Goal: Task Accomplishment & Management: Use online tool/utility

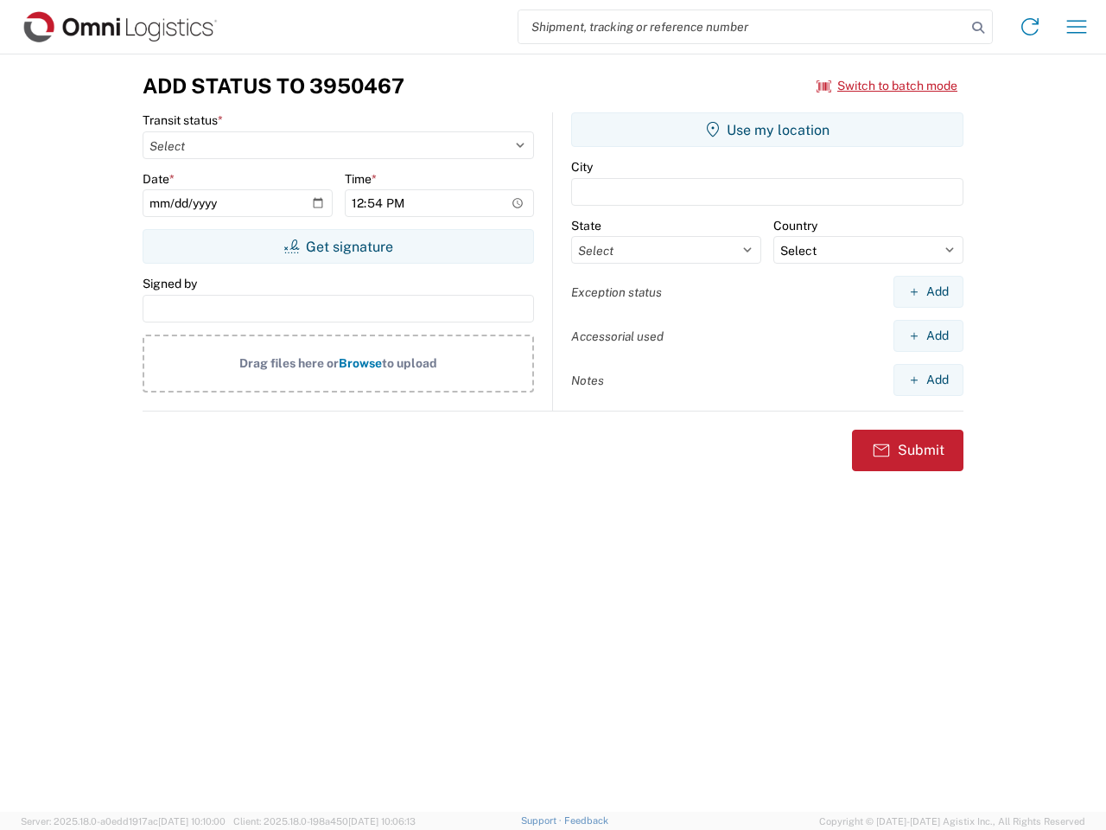
click at [742, 27] on input "search" at bounding box center [742, 26] width 448 height 33
click at [978, 28] on icon at bounding box center [978, 28] width 24 height 24
click at [1030, 27] on icon at bounding box center [1030, 27] width 28 height 28
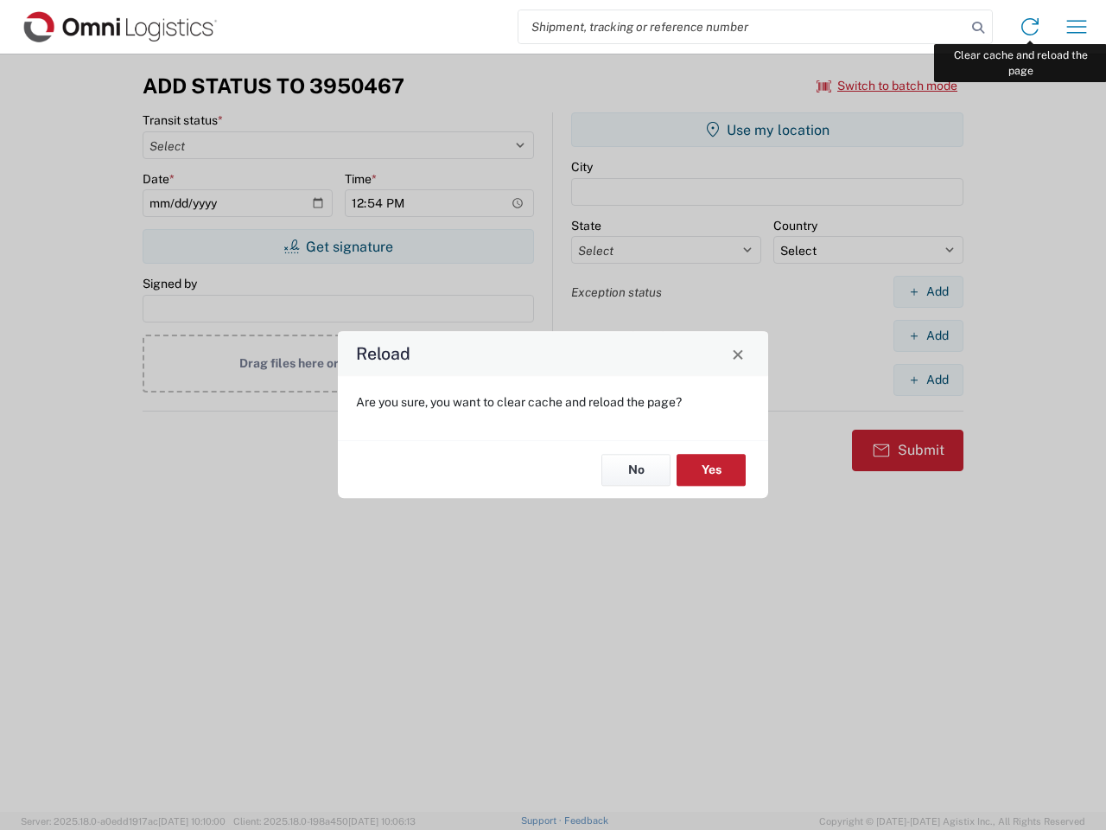
click at [1077, 27] on div "Reload Are you sure, you want to clear cache and reload the page? No Yes" at bounding box center [553, 415] width 1106 height 830
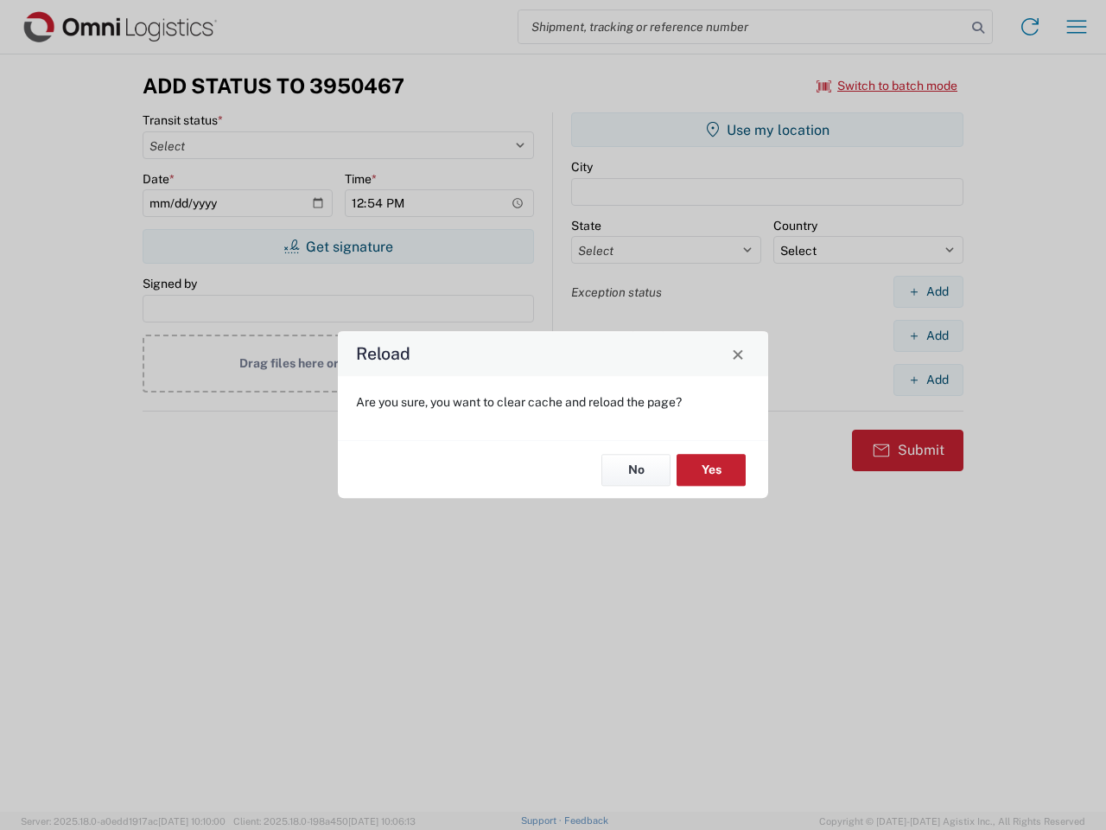
click at [887, 86] on div "Reload Are you sure, you want to clear cache and reload the page? No Yes" at bounding box center [553, 415] width 1106 height 830
click at [338, 246] on div "Reload Are you sure, you want to clear cache and reload the page? No Yes" at bounding box center [553, 415] width 1106 height 830
click at [767, 130] on div "Reload Are you sure, you want to clear cache and reload the page? No Yes" at bounding box center [553, 415] width 1106 height 830
click at [928, 291] on div "Reload Are you sure, you want to clear cache and reload the page? No Yes" at bounding box center [553, 415] width 1106 height 830
click at [928, 335] on div "Reload Are you sure, you want to clear cache and reload the page? No Yes" at bounding box center [553, 415] width 1106 height 830
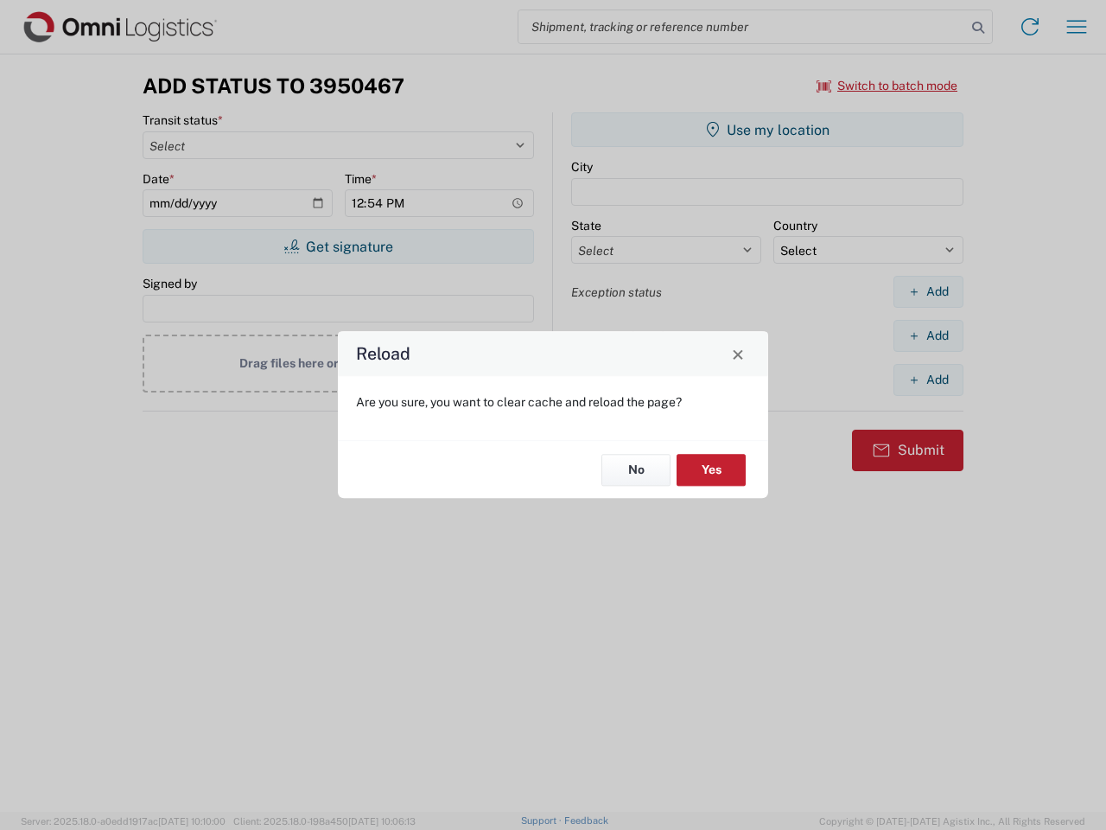
click at [928, 379] on div "Reload Are you sure, you want to clear cache and reload the page? No Yes" at bounding box center [553, 415] width 1106 height 830
